Goal: Find contact information: Find contact information

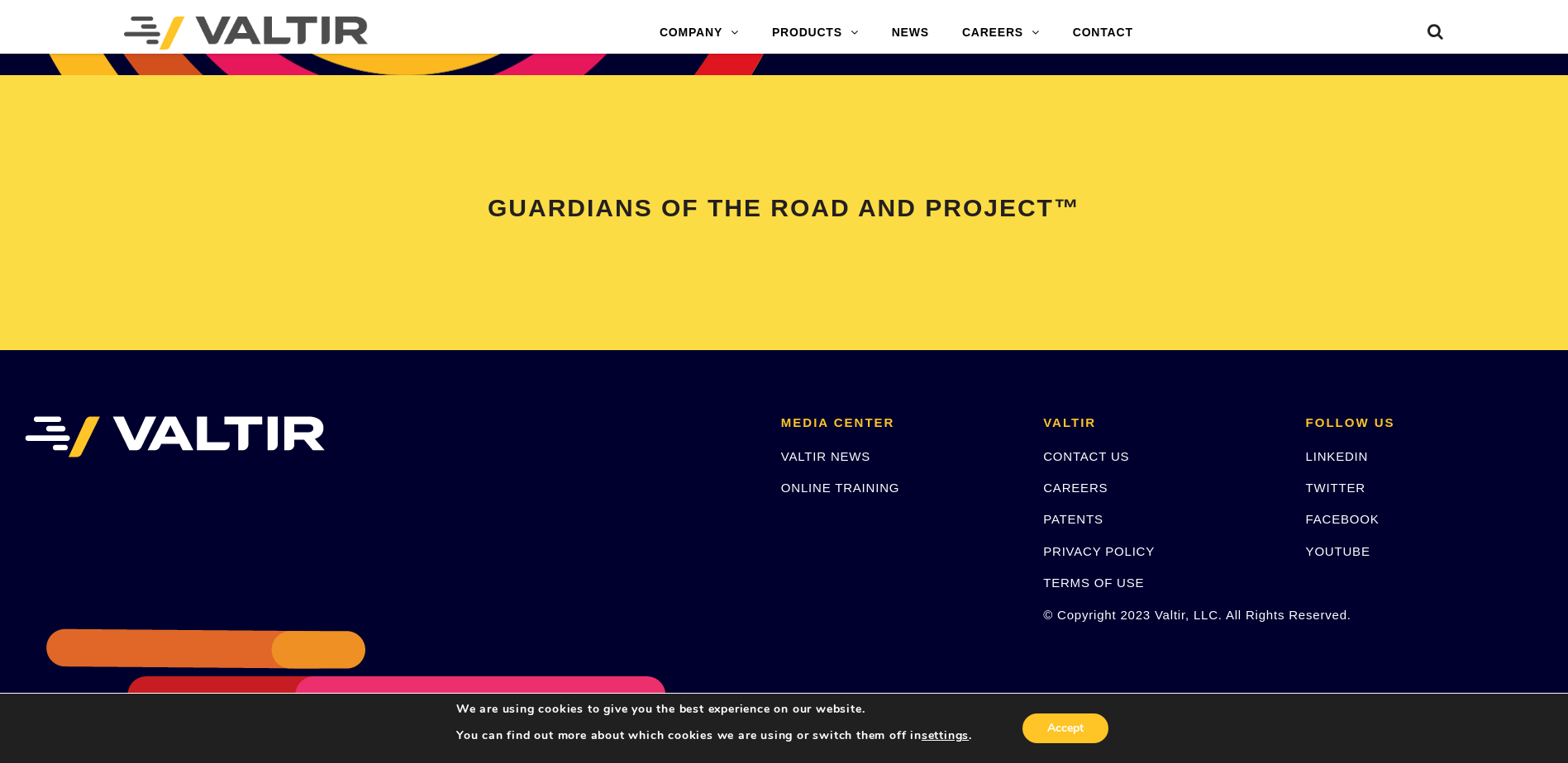
scroll to position [3469, 0]
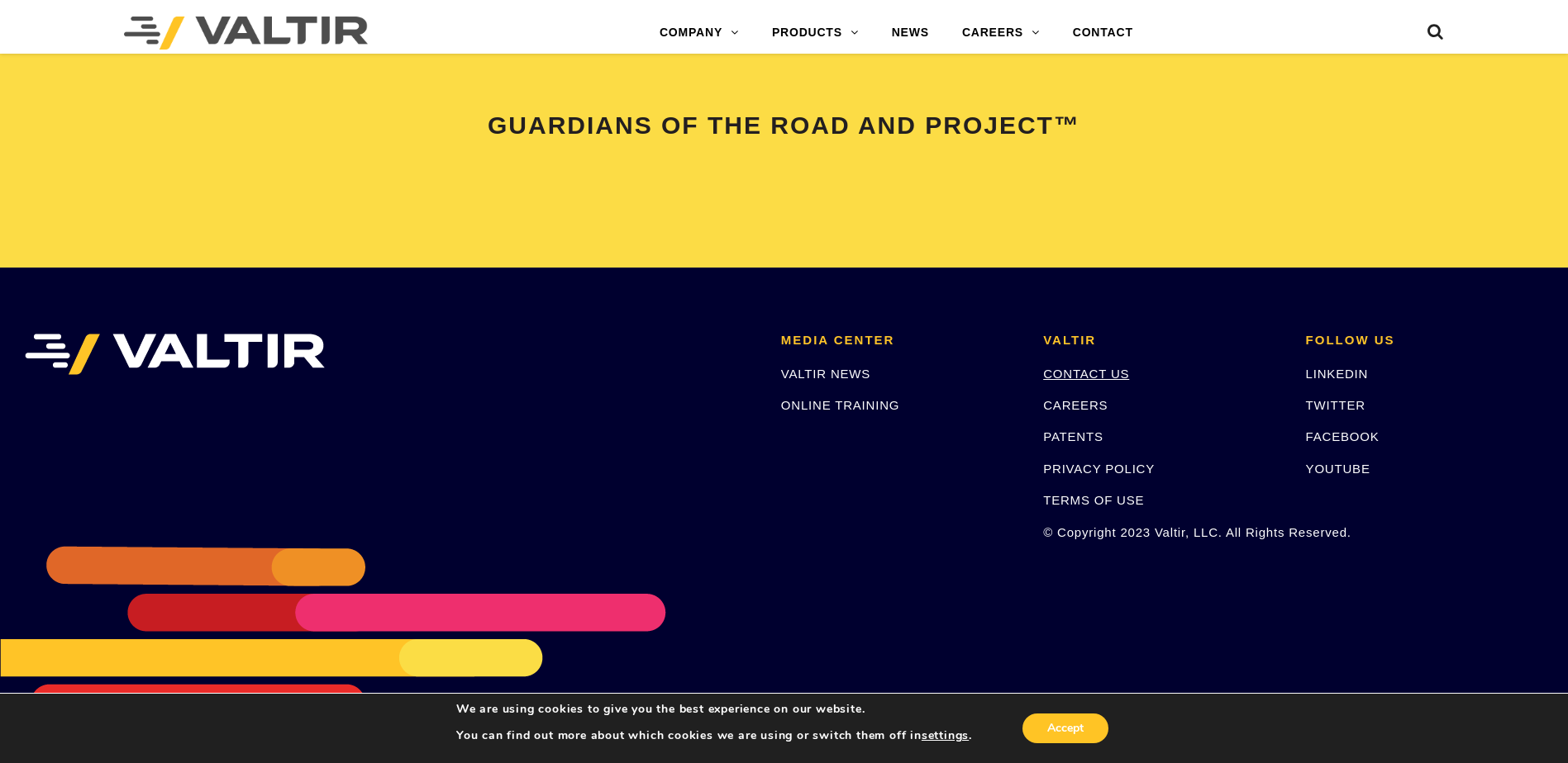
click at [1093, 367] on link "CONTACT US" at bounding box center [1086, 373] width 86 height 14
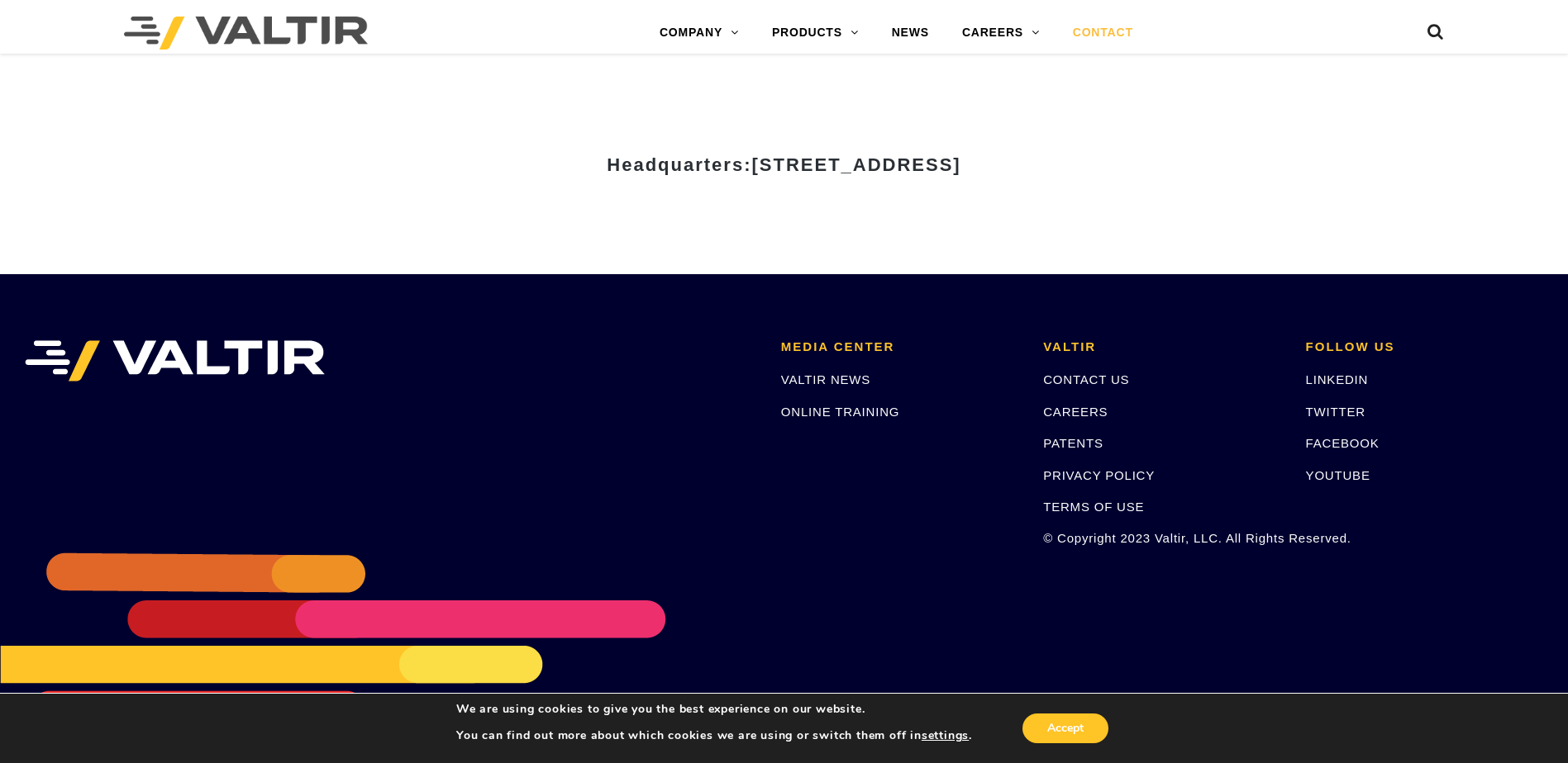
scroll to position [2286, 0]
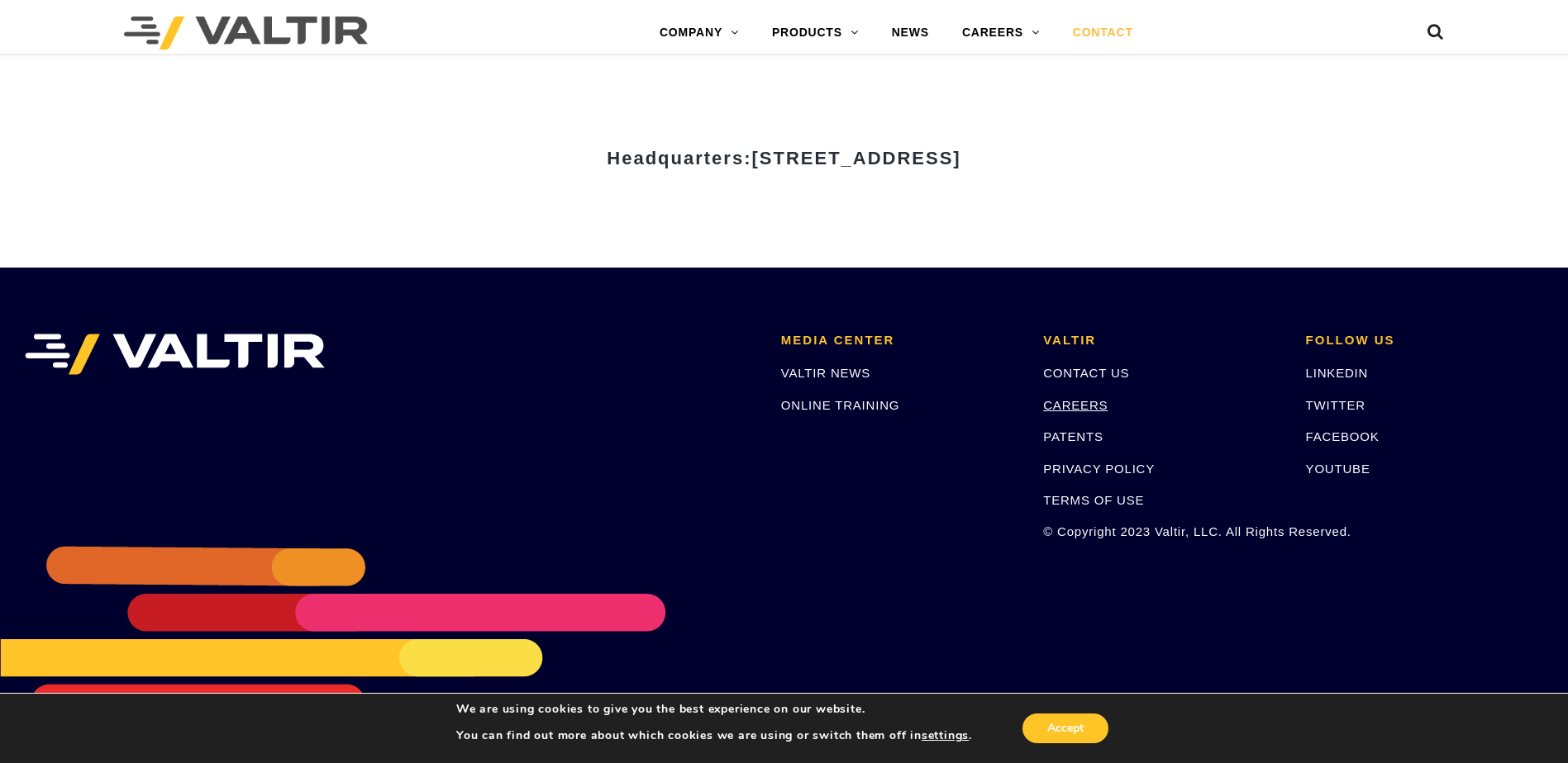
click at [1076, 402] on link "CAREERS" at bounding box center [1075, 405] width 65 height 14
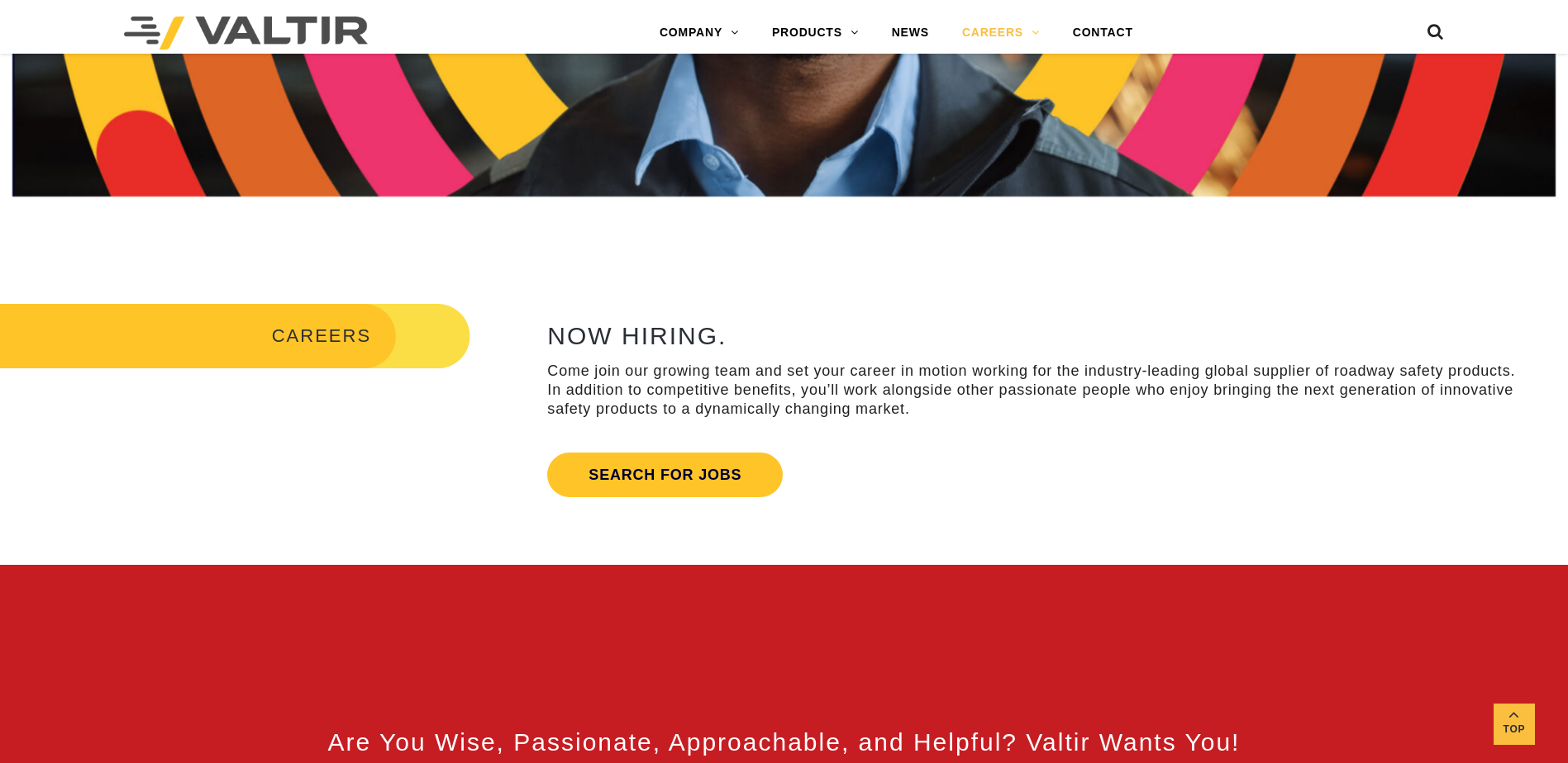
scroll to position [743, 0]
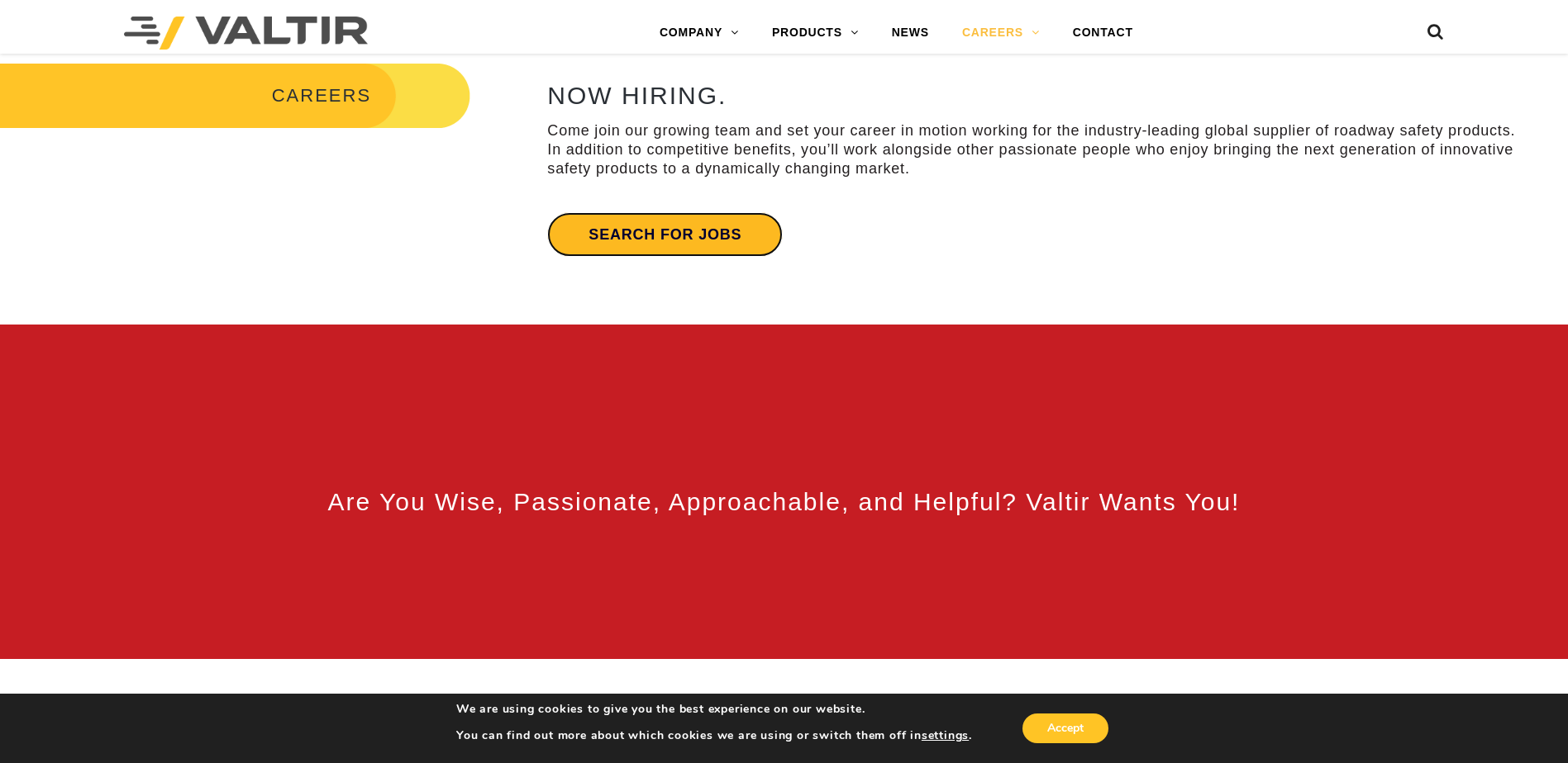
click at [743, 247] on link "Search for jobs" at bounding box center [664, 234] width 236 height 44
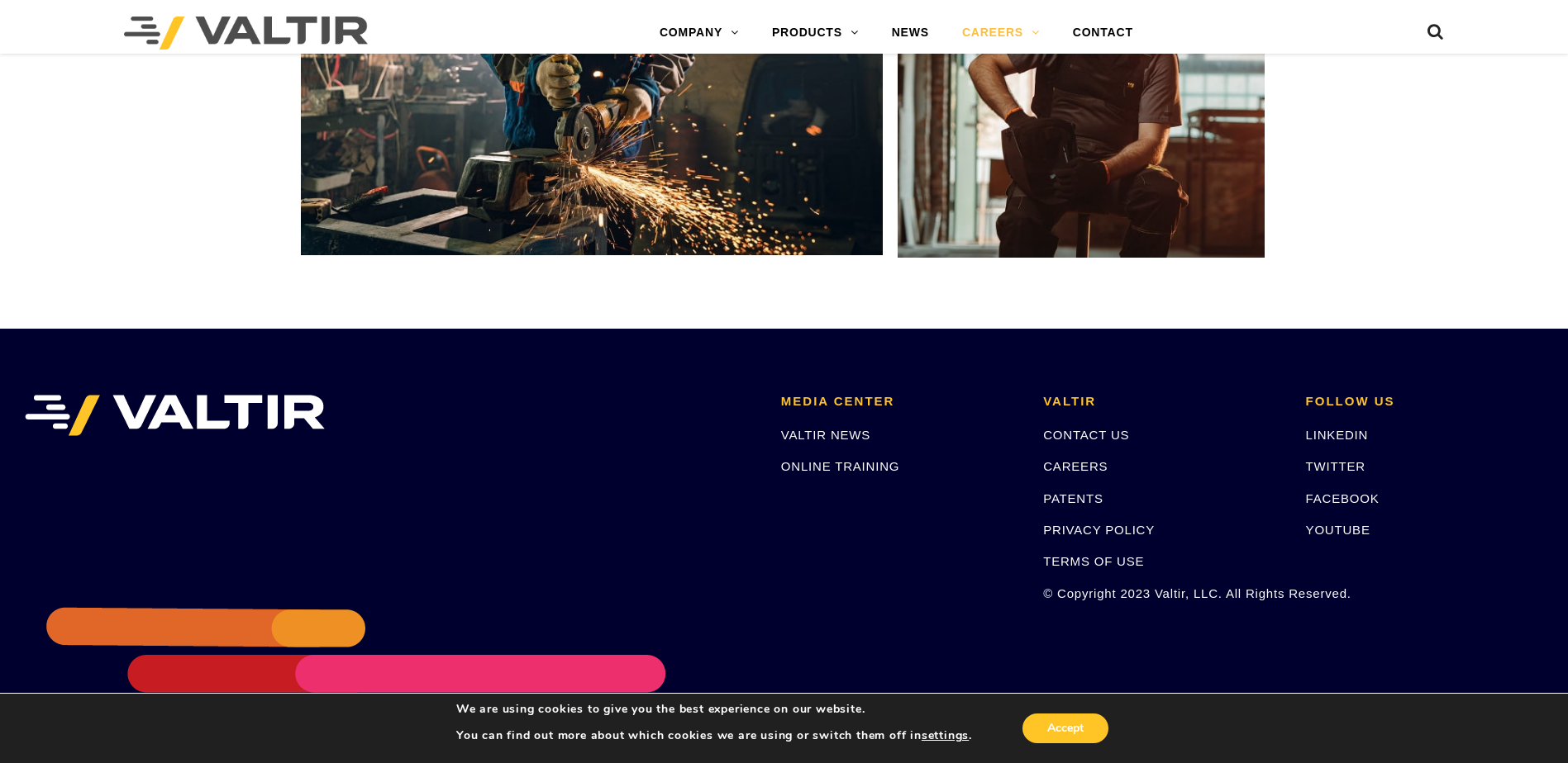
scroll to position [3149, 0]
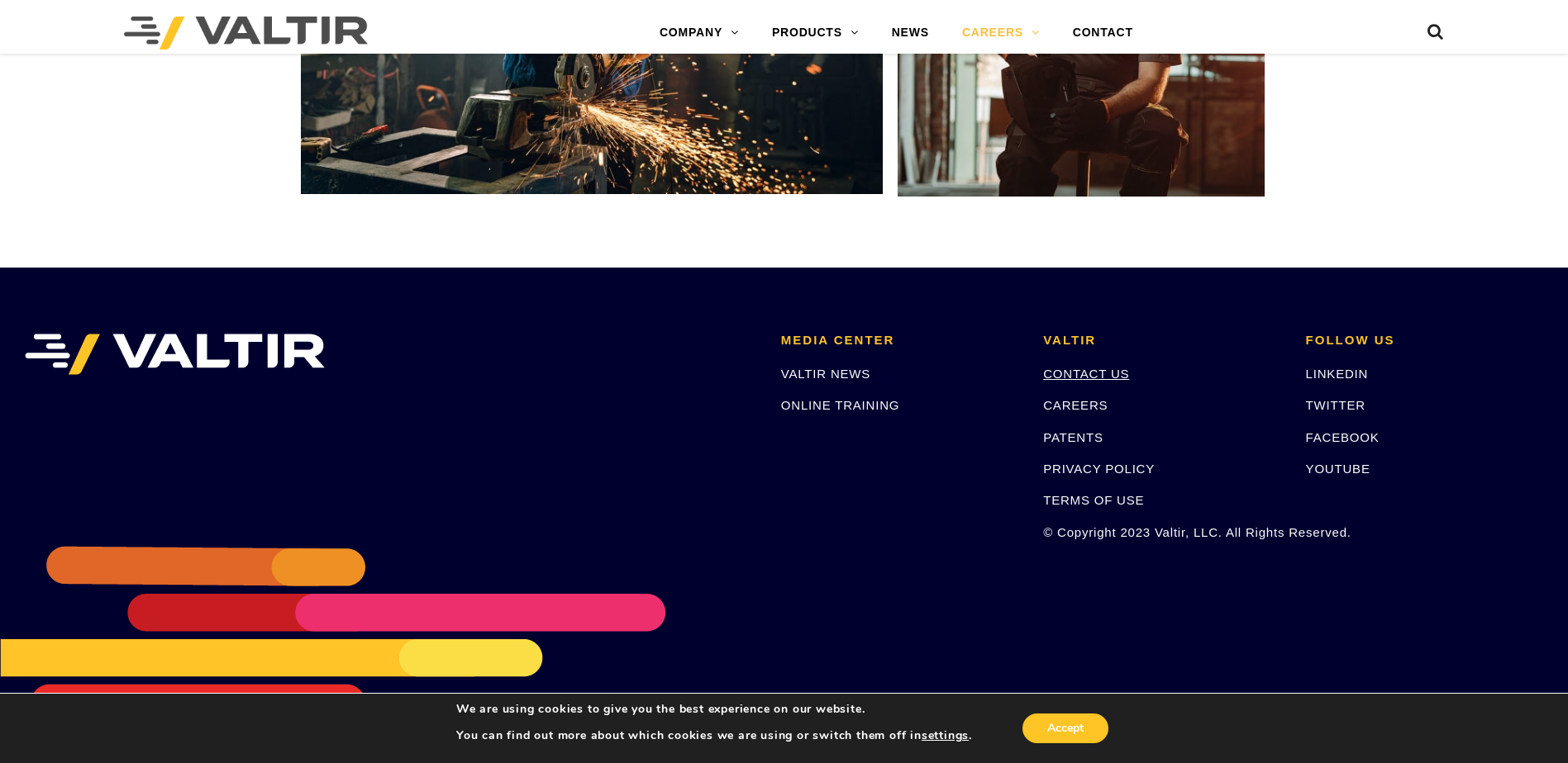
click at [1115, 366] on link "CONTACT US" at bounding box center [1086, 373] width 86 height 14
click at [285, 31] on img at bounding box center [246, 33] width 244 height 33
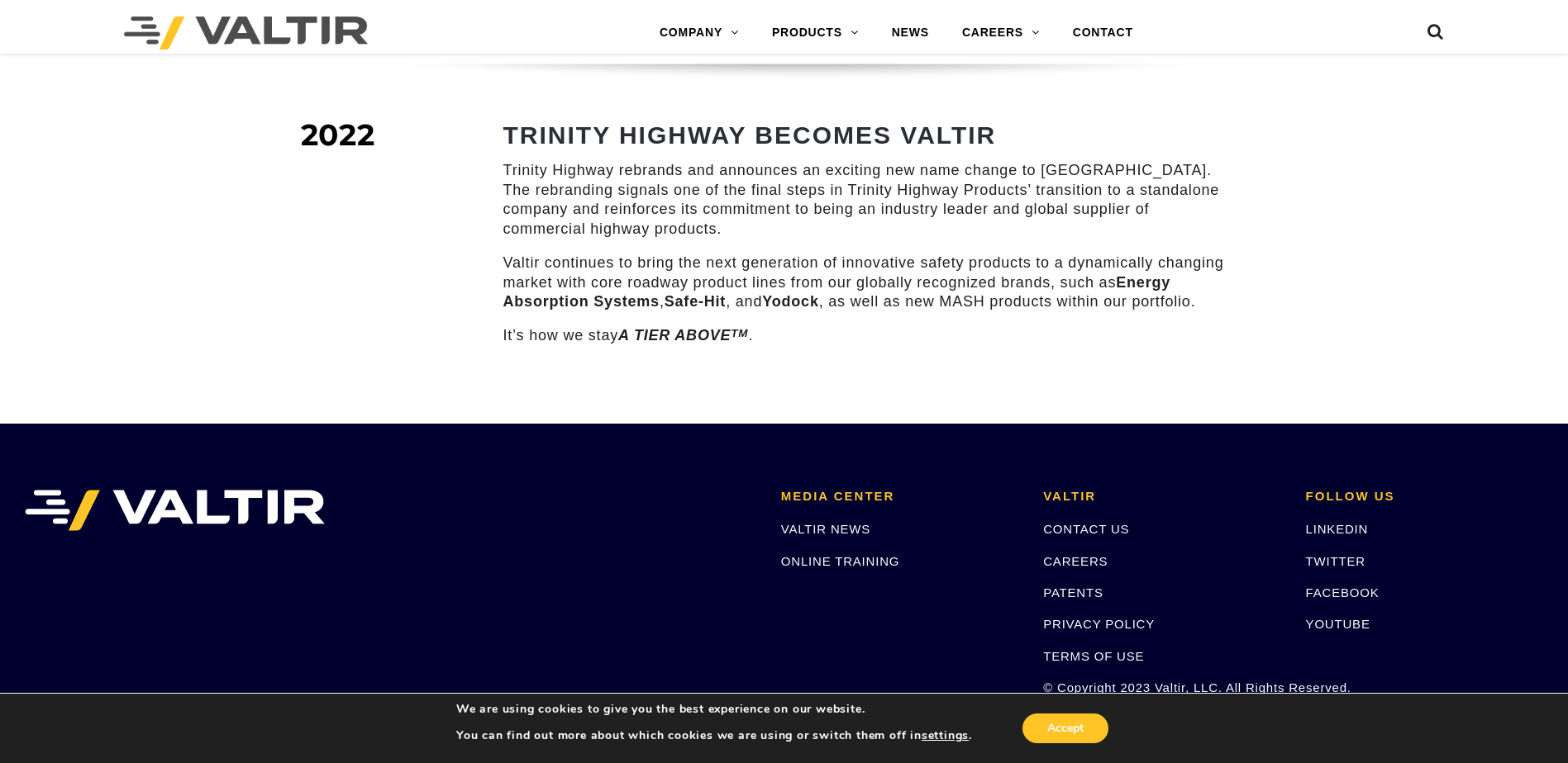
scroll to position [2343, 0]
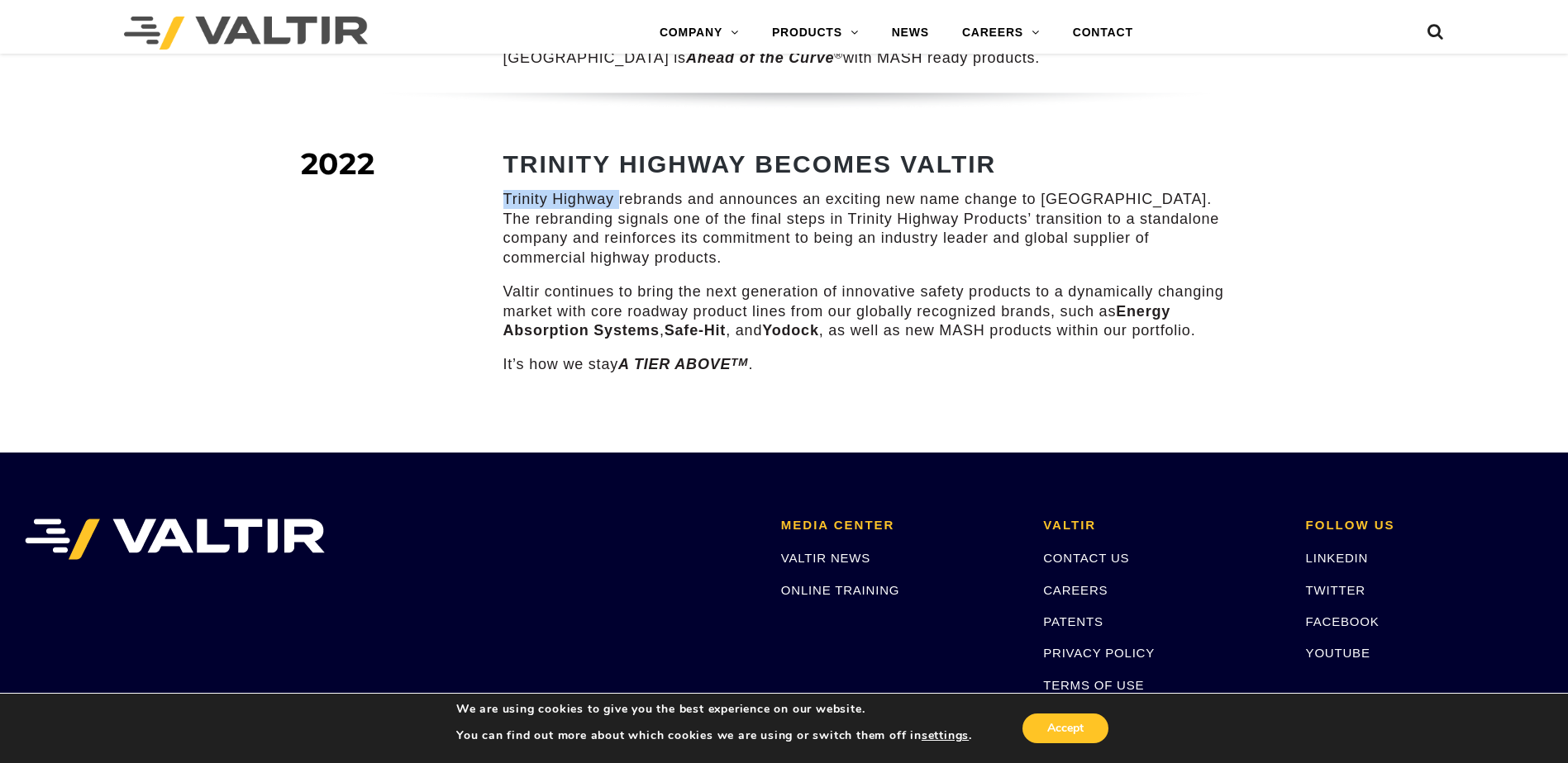
drag, startPoint x: 506, startPoint y: 181, endPoint x: 619, endPoint y: 179, distance: 113.0
click at [619, 190] on p "Trinity Highway rebrands and announces an exciting new name change to Valtir. T…" at bounding box center [869, 229] width 732 height 78
copy p "Trinity Highway"
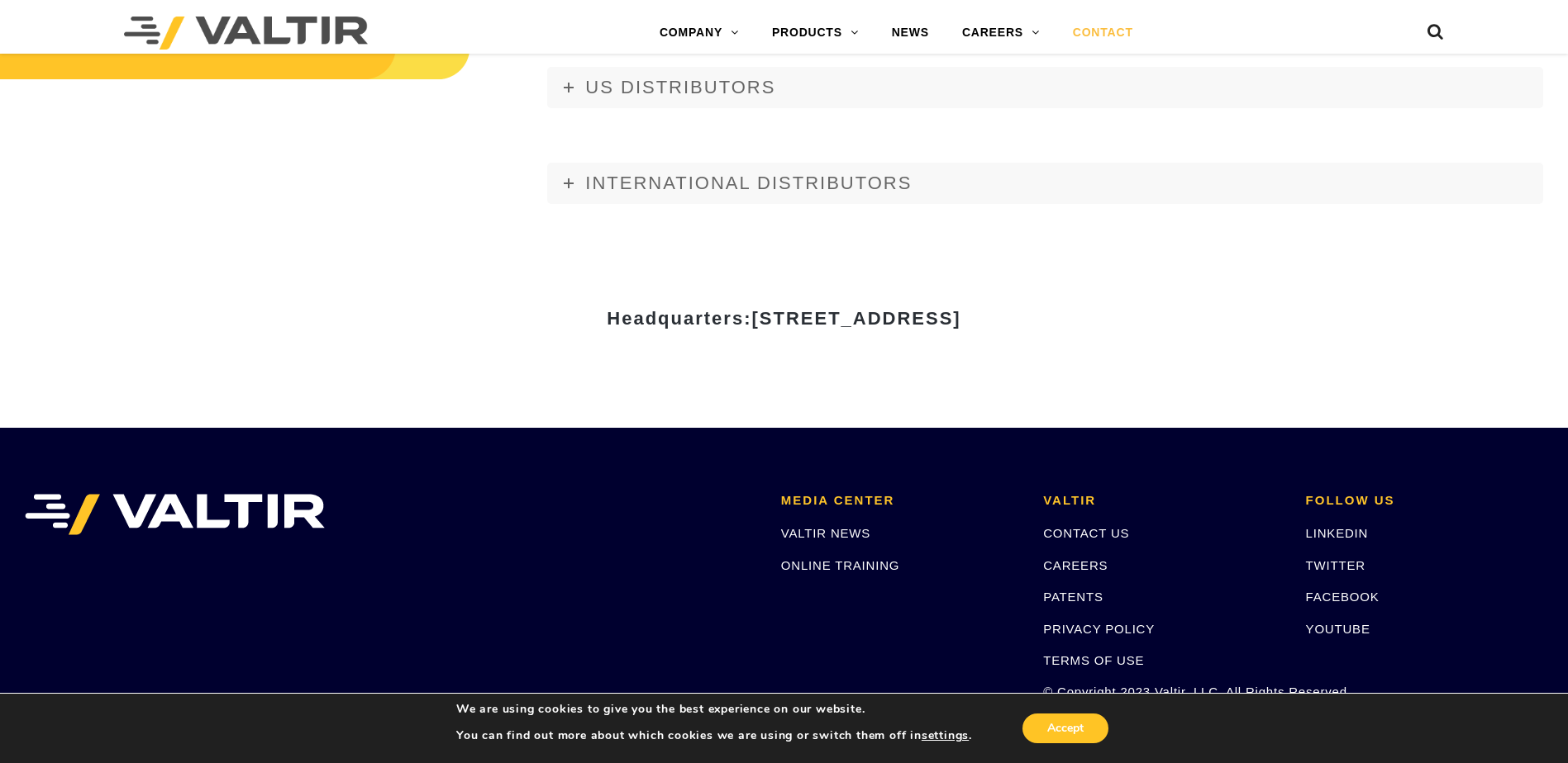
scroll to position [2147, 0]
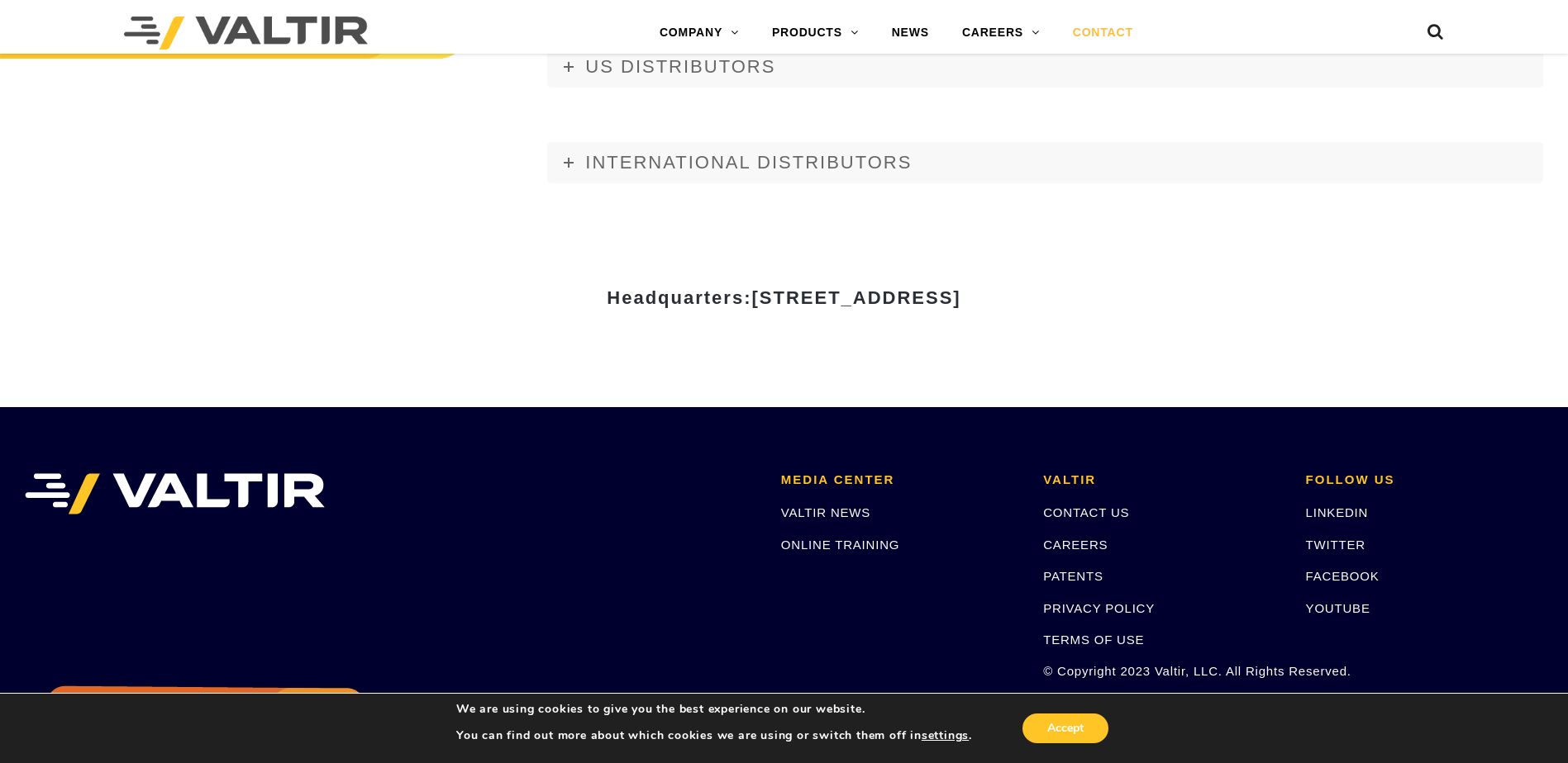
drag, startPoint x: 594, startPoint y: 295, endPoint x: 916, endPoint y: 297, distance: 322.0
click at [916, 297] on span "15601 Dallas Parkway, Suite 525 | Addison, TX 75001" at bounding box center [855, 298] width 209 height 21
copy span "15601 Dallas Parkway, Suite 525"
click at [963, 309] on div "Headquarters: 15601 Dallas Parkway, Suite 525 | Addison, TX 75001" at bounding box center [784, 304] width 992 height 57
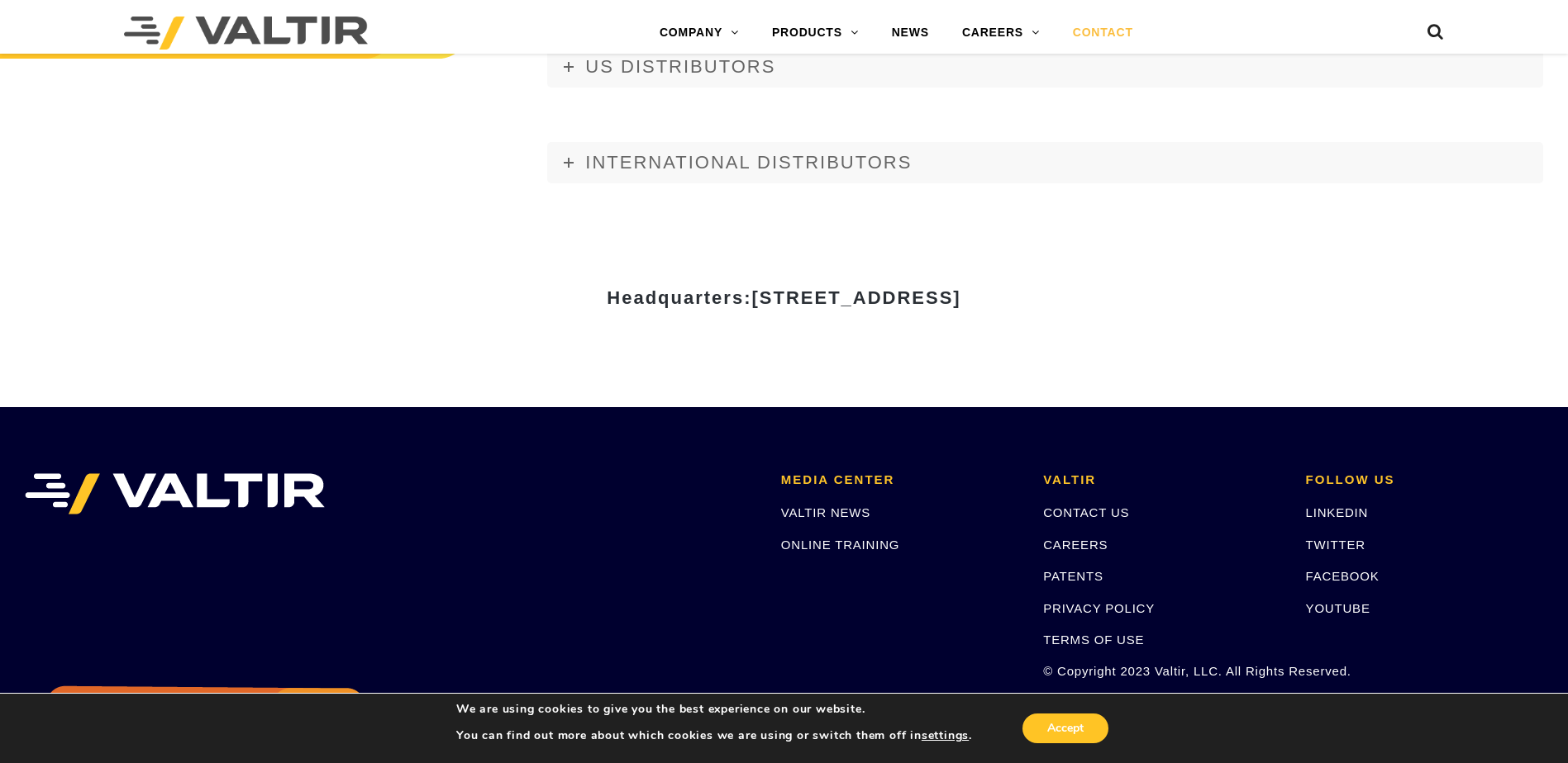
copy span "Addison"
click at [961, 299] on span "15601 Dallas Parkway, Suite 525 | Addison, TX 75001" at bounding box center [855, 298] width 209 height 21
copy span "75001"
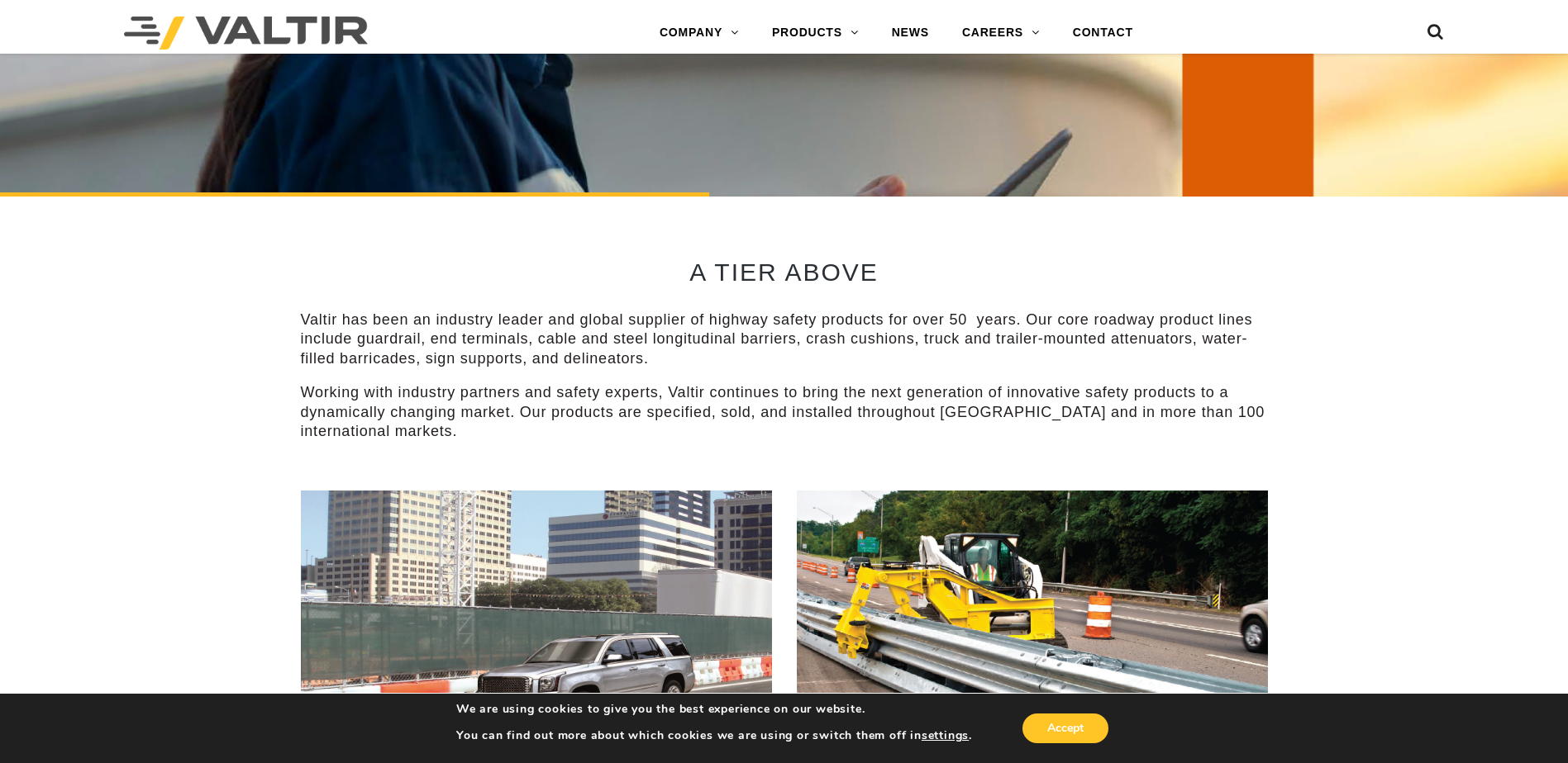
scroll to position [743, 0]
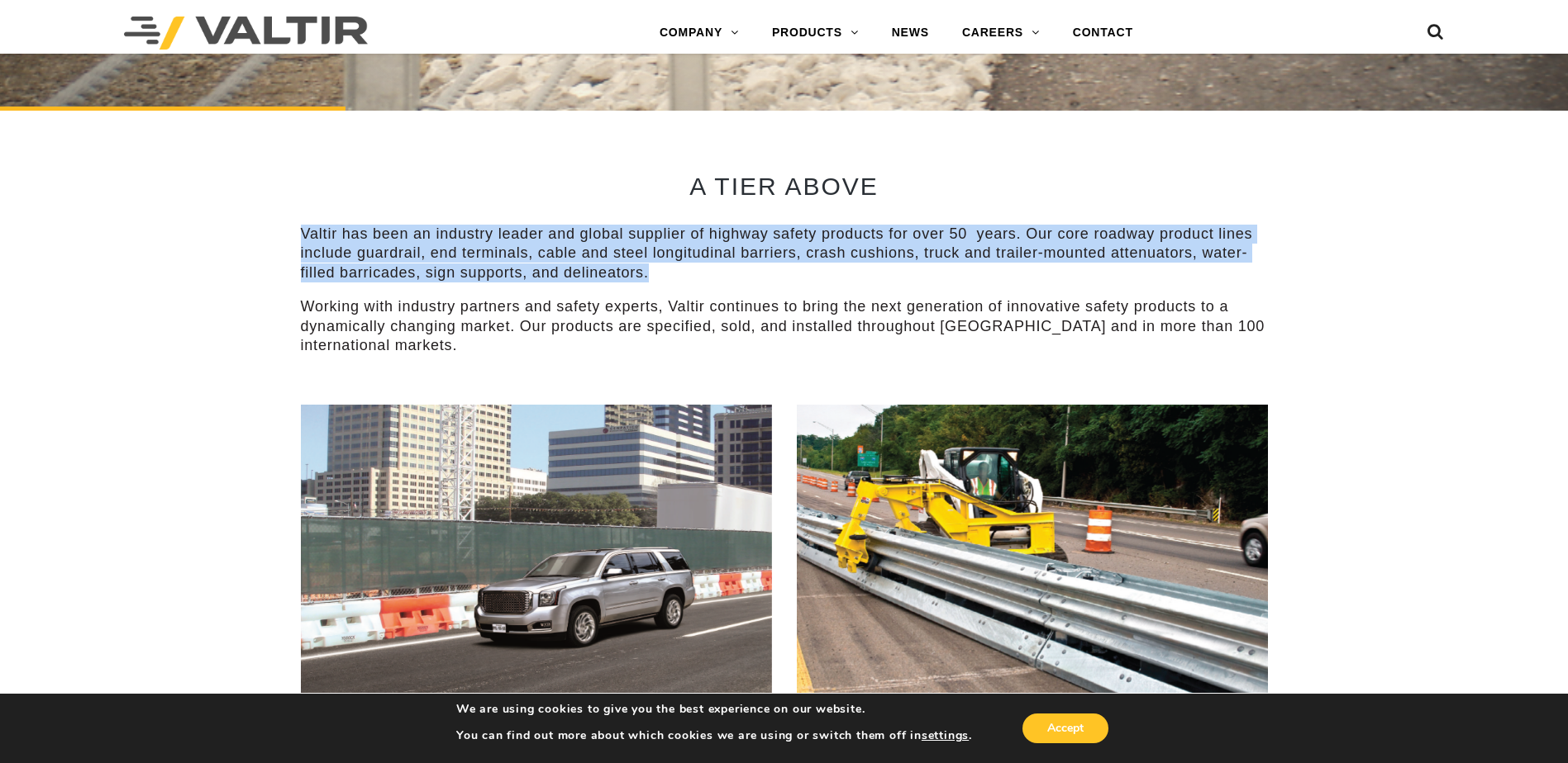
drag, startPoint x: 297, startPoint y: 228, endPoint x: 659, endPoint y: 266, distance: 364.0
click at [659, 266] on div "A TIER ABOVE Valtir has been an industry leader and global supplier of highway …" at bounding box center [784, 257] width 992 height 294
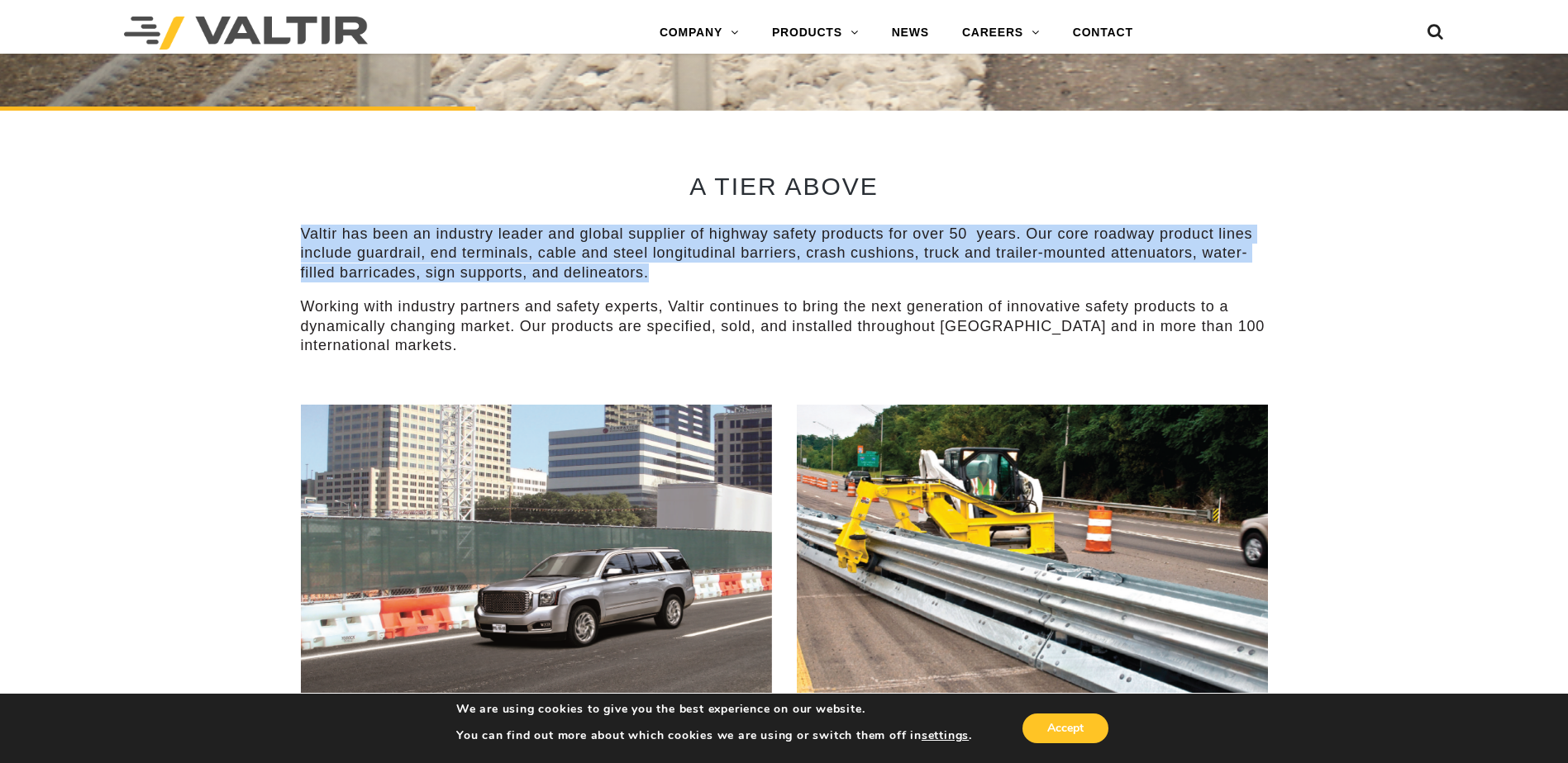
copy p "Valtir has been an industry leader and global supplier of highway safety produc…"
